Goal: Task Accomplishment & Management: Use online tool/utility

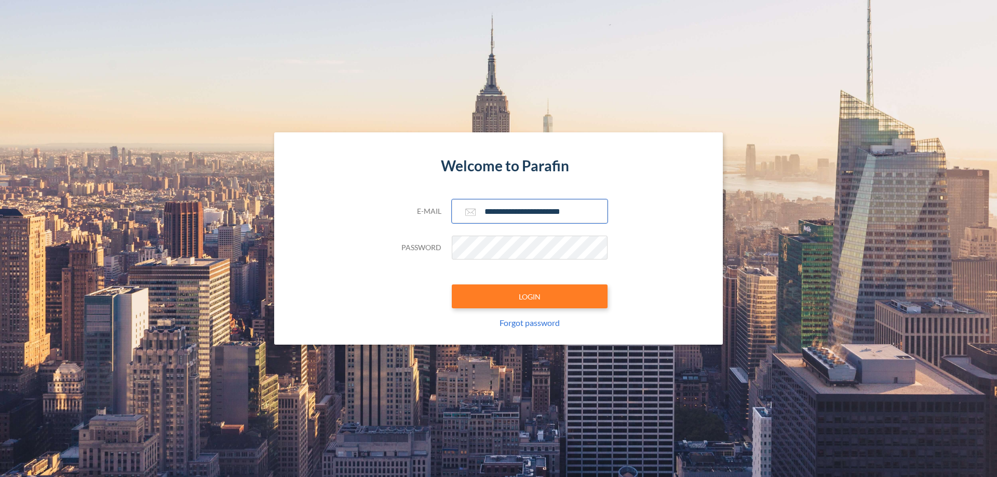
type input "**********"
click at [529, 296] on button "LOGIN" at bounding box center [530, 296] width 156 height 24
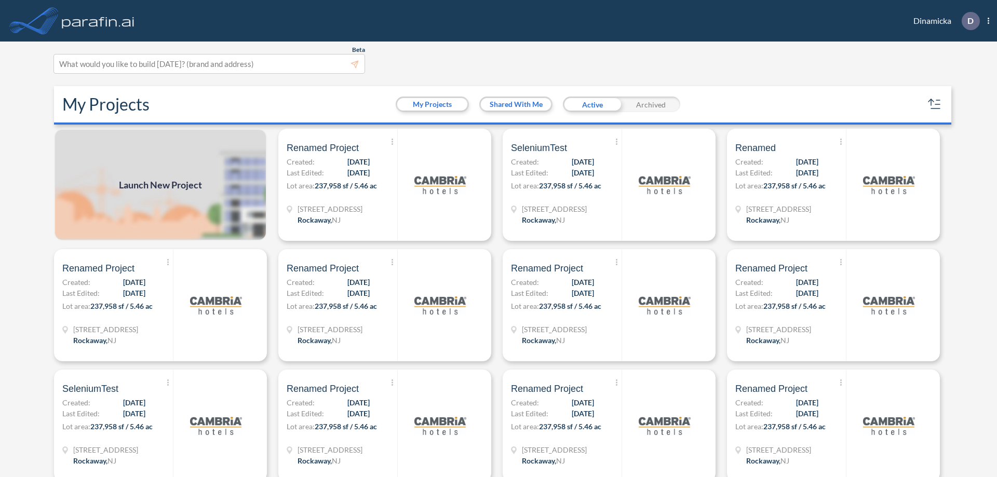
scroll to position [3, 0]
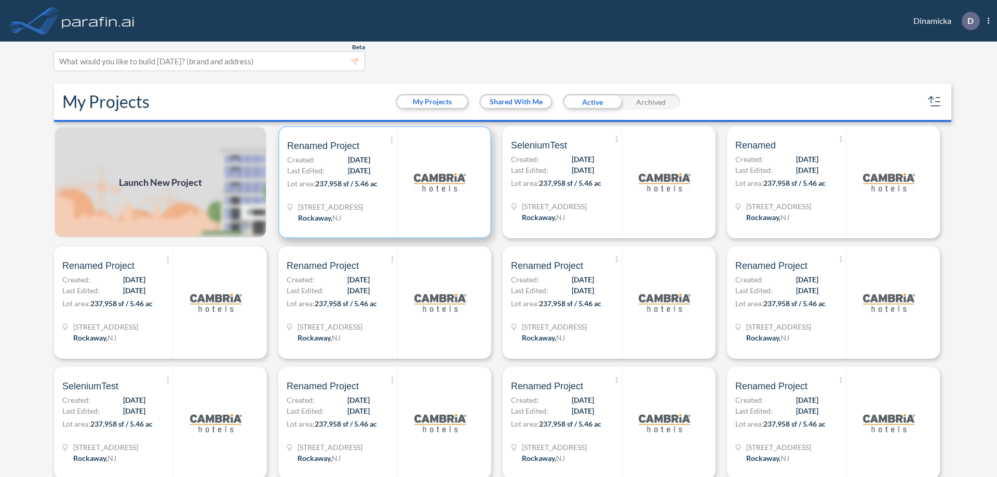
click at [383, 182] on p "Lot area: 237,958 sf / 5.46 ac" at bounding box center [342, 185] width 110 height 15
